Goal: Use online tool/utility: Use online tool/utility

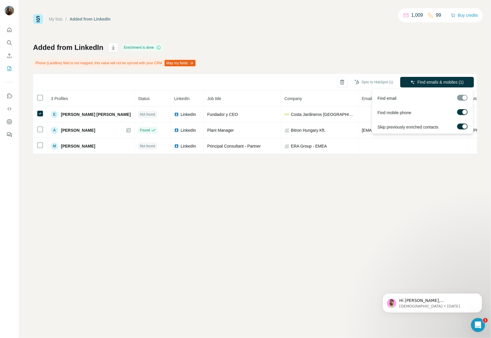
click at [461, 98] on div at bounding box center [463, 98] width 11 height 6
click at [438, 80] on span "Find emails & mobiles (1)" at bounding box center [441, 82] width 46 height 6
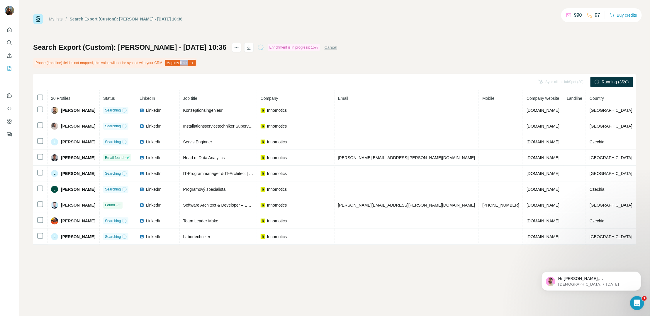
click at [194, 62] on icon "button" at bounding box center [191, 63] width 5 height 5
